Goal: Book appointment/travel/reservation

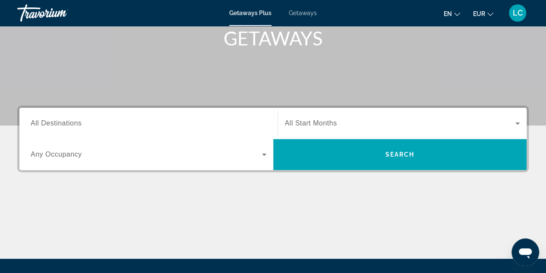
click at [127, 112] on div "Search widget" at bounding box center [149, 123] width 236 height 25
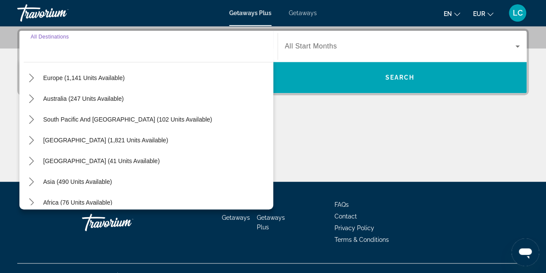
scroll to position [112, 0]
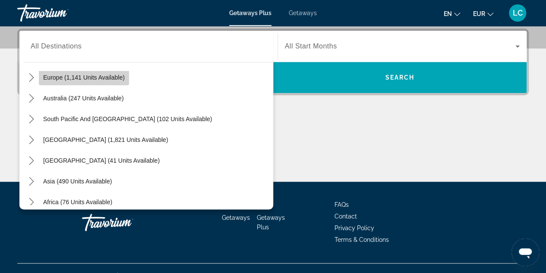
click at [125, 74] on span "Select destination: Europe (1,141 units available)" at bounding box center [84, 77] width 90 height 21
type input "**********"
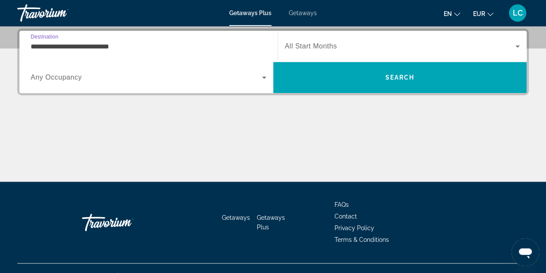
click at [288, 48] on span "All Start Months" at bounding box center [311, 45] width 52 height 7
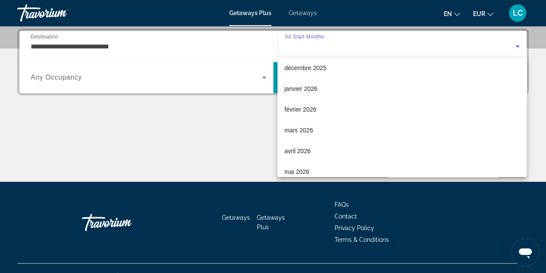
scroll to position [67, 0]
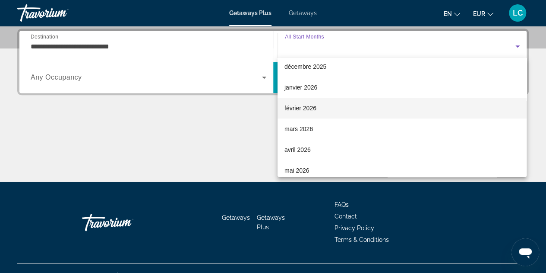
click at [323, 102] on mat-option "février 2026" at bounding box center [402, 108] width 249 height 21
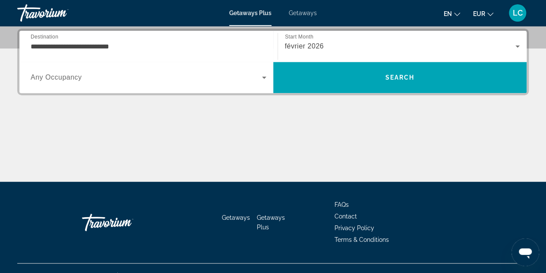
click at [194, 84] on div "Search widget" at bounding box center [149, 77] width 236 height 24
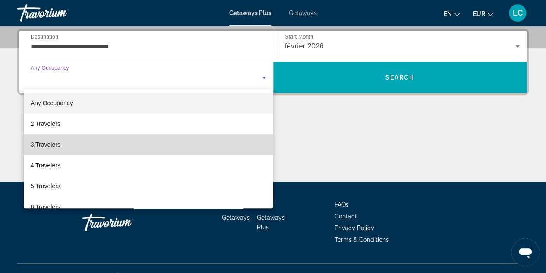
click at [153, 135] on mat-option "3 Travelers" at bounding box center [149, 144] width 250 height 21
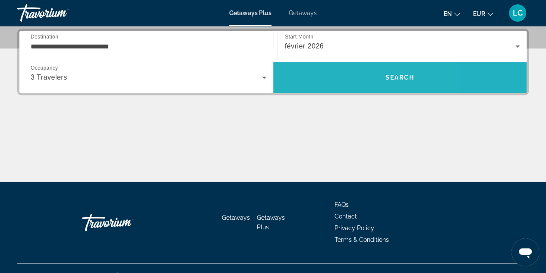
click at [329, 82] on span "Search" at bounding box center [400, 77] width 254 height 21
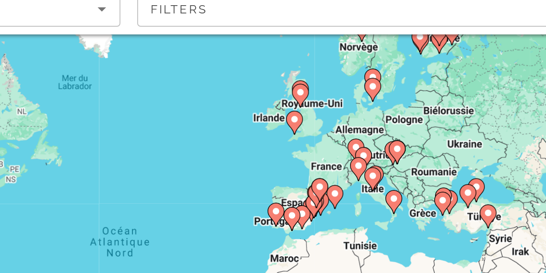
scroll to position [18, 0]
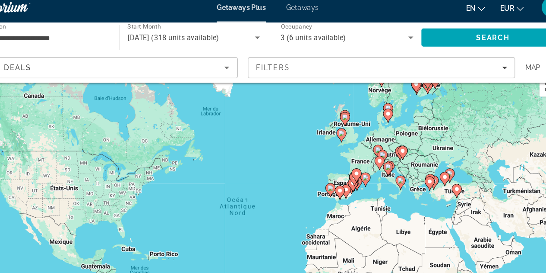
click at [387, 137] on image "Main content" at bounding box center [389, 136] width 5 height 5
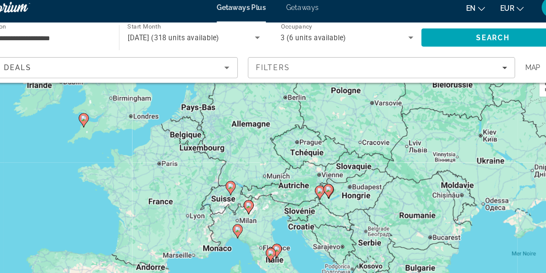
drag, startPoint x: 265, startPoint y: 200, endPoint x: 326, endPoint y: 177, distance: 65.1
click at [326, 177] on div "Pour activer le glissement avec le clavier, appuyez sur Alt+Entrée. Une fois ce…" at bounding box center [273, 197] width 512 height 259
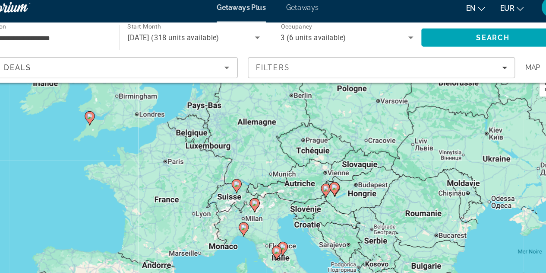
click at [243, 169] on gmp-advanced-marker "Main content" at bounding box center [246, 166] width 9 height 13
type input "**********"
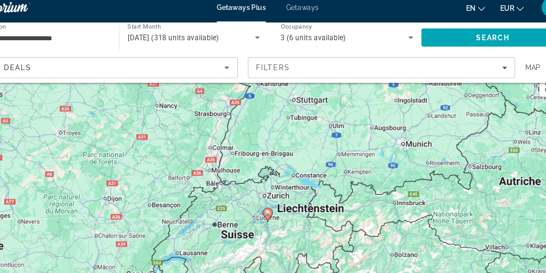
click at [273, 190] on image "Main content" at bounding box center [273, 189] width 5 height 5
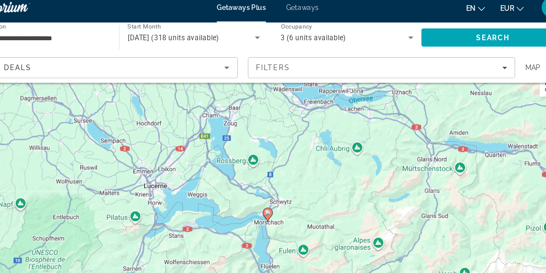
click at [272, 191] on image "Main content" at bounding box center [273, 189] width 5 height 5
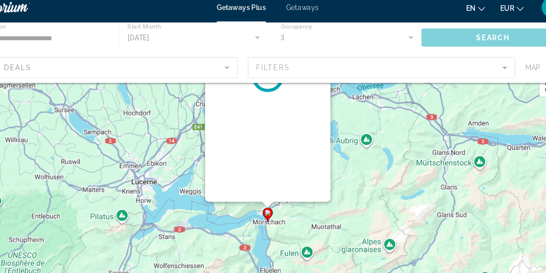
scroll to position [0, 0]
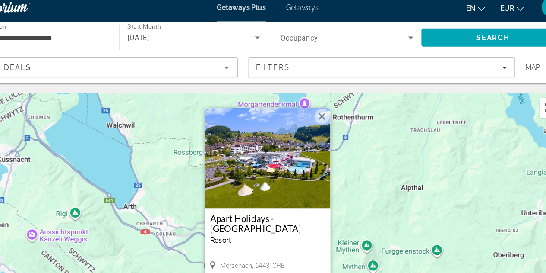
click at [267, 171] on img "Main content" at bounding box center [273, 142] width 108 height 86
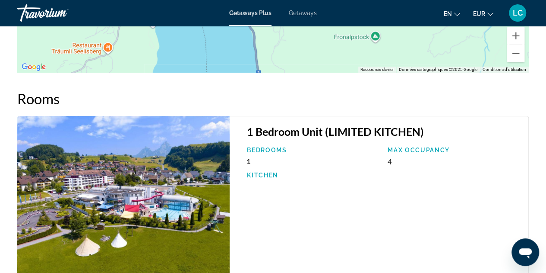
scroll to position [1481, 0]
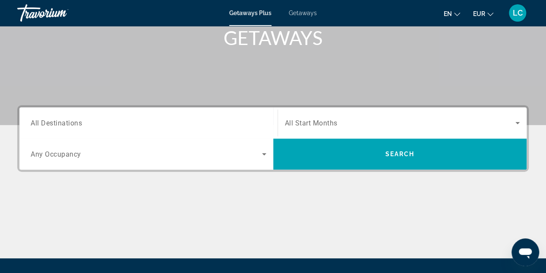
scroll to position [137, 0]
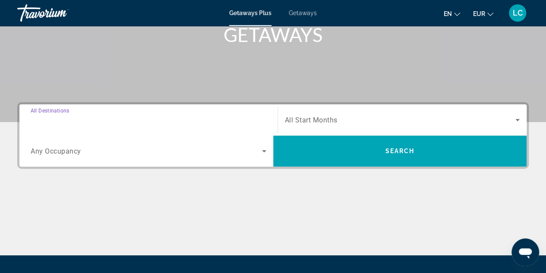
click at [170, 121] on input "Destination All Destinations" at bounding box center [149, 120] width 236 height 10
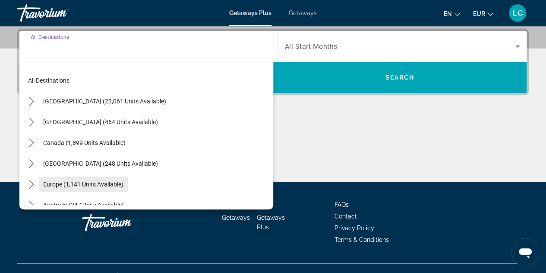
scroll to position [0, 0]
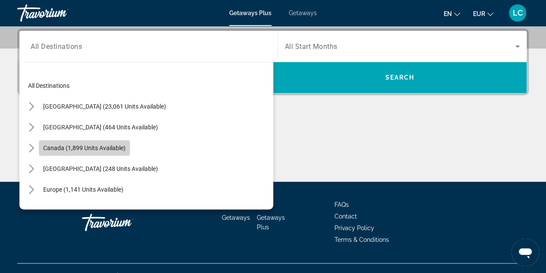
click at [99, 140] on span "Select destination: Canada (1,899 units available)" at bounding box center [84, 147] width 91 height 21
type input "**********"
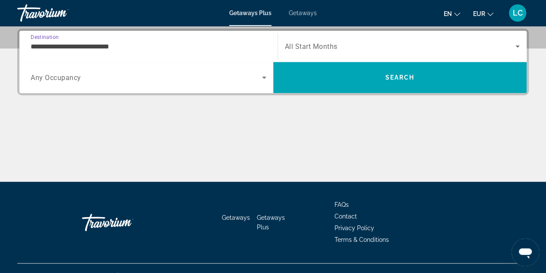
click at [324, 48] on span "All Start Months" at bounding box center [311, 46] width 53 height 8
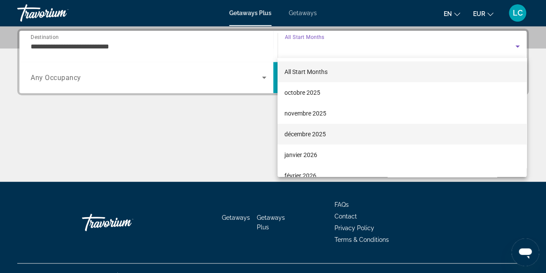
scroll to position [120, 0]
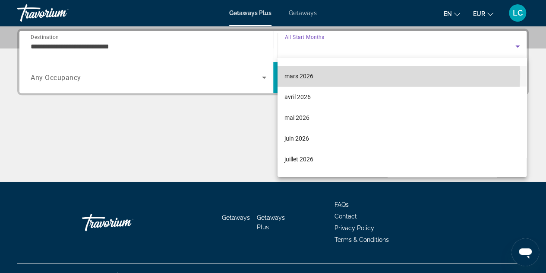
click at [291, 75] on span "mars 2026" at bounding box center [299, 76] width 29 height 10
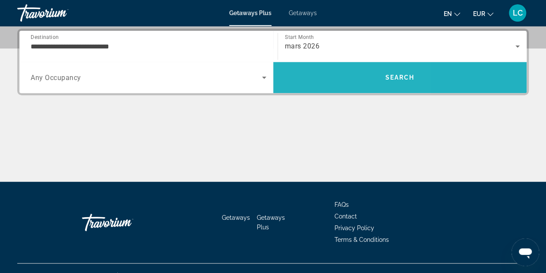
click at [315, 70] on span "Search" at bounding box center [400, 77] width 254 height 21
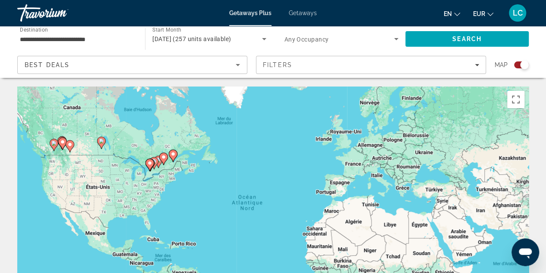
click at [159, 163] on gmp-advanced-marker "Main content" at bounding box center [163, 158] width 9 height 13
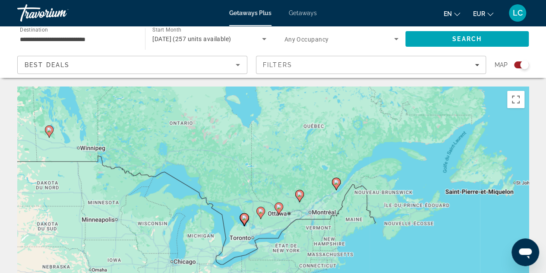
drag, startPoint x: 159, startPoint y: 163, endPoint x: 166, endPoint y: 121, distance: 42.8
click at [166, 121] on div "Pour activer le glissement avec le clavier, appuyez sur Alt+Entrée. Une fois ce…" at bounding box center [273, 215] width 512 height 259
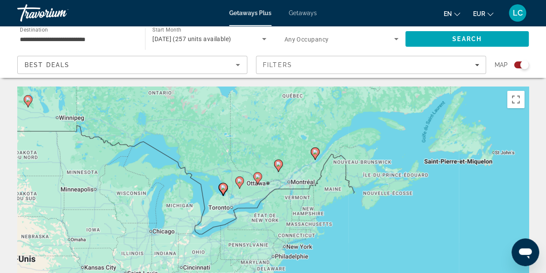
click at [276, 163] on image "Main content" at bounding box center [278, 163] width 5 height 5
type input "**********"
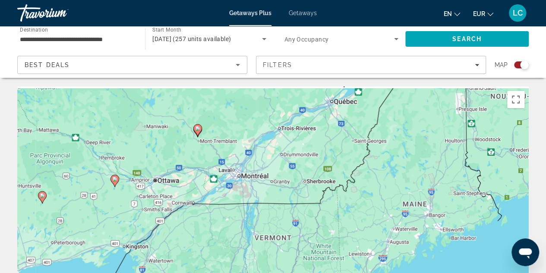
drag, startPoint x: 328, startPoint y: 138, endPoint x: 216, endPoint y: 247, distance: 156.1
click at [216, 247] on div "Pour activer le glissement avec le clavier, appuyez sur Alt+Entrée. Une fois ce…" at bounding box center [273, 215] width 512 height 259
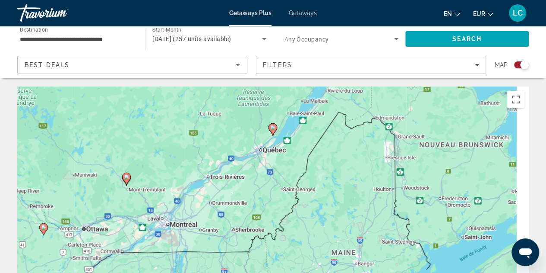
drag, startPoint x: 288, startPoint y: 171, endPoint x: 221, endPoint y: 218, distance: 82.1
click at [221, 218] on div "Pour activer le glissement avec le clavier, appuyez sur Alt+Entrée. Une fois ce…" at bounding box center [273, 215] width 512 height 259
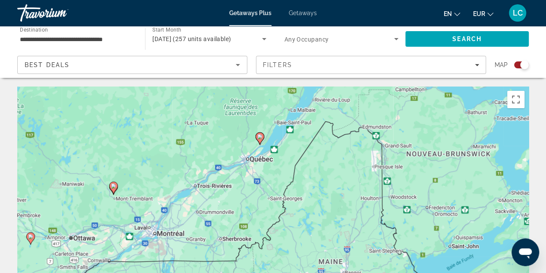
click at [254, 139] on div "Pour activer le glissement avec le clavier, appuyez sur Alt+Entrée. Une fois ce…" at bounding box center [273, 215] width 512 height 259
click at [260, 138] on image "Main content" at bounding box center [259, 136] width 5 height 5
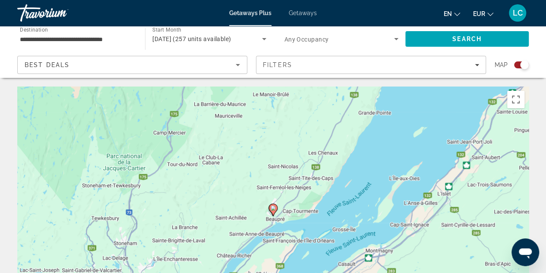
click at [276, 204] on icon "Main content" at bounding box center [273, 209] width 9 height 12
